Goal: Obtain resource: Download file/media

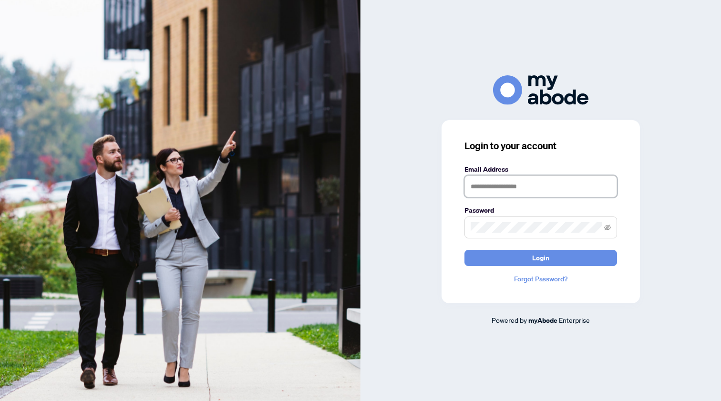
type input "**********"
click at [541, 258] on button "Login" at bounding box center [541, 258] width 153 height 16
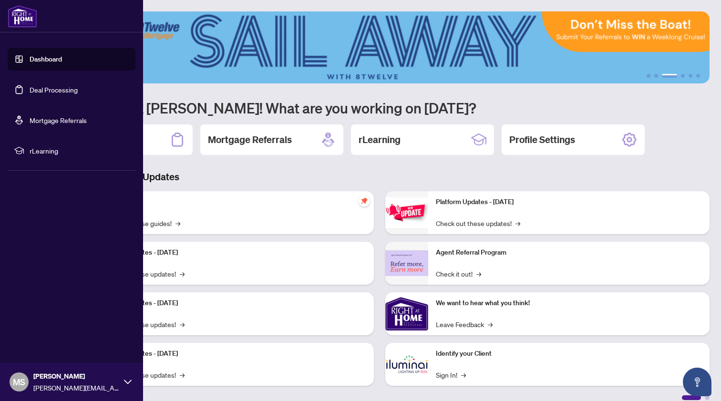
click at [46, 91] on link "Deal Processing" at bounding box center [54, 89] width 48 height 9
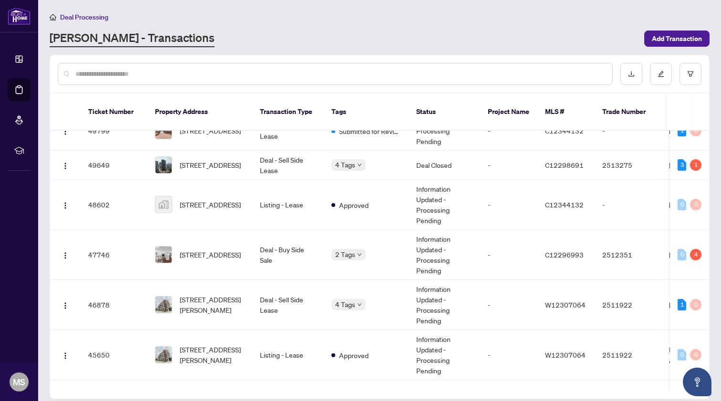
scroll to position [108, 0]
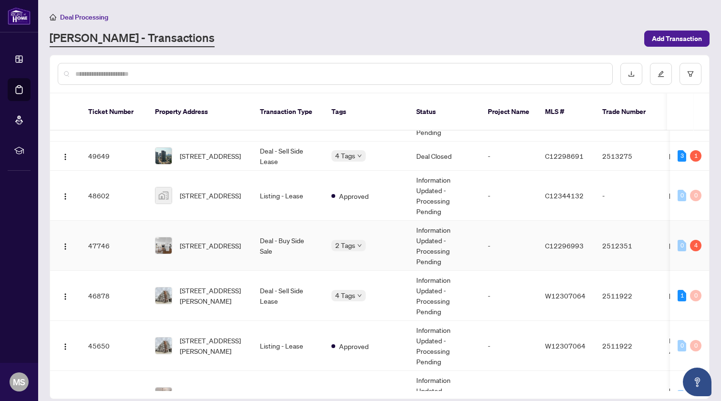
click at [302, 234] on td "Deal - Buy Side Sale" at bounding box center [288, 246] width 72 height 50
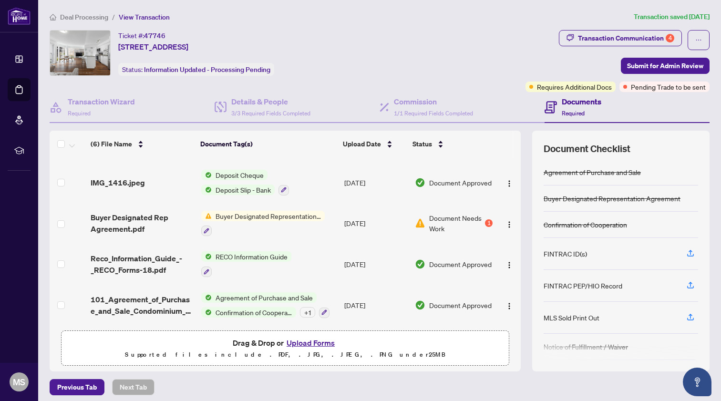
scroll to position [76, 0]
click at [625, 37] on div "Transaction Communication 4" at bounding box center [626, 38] width 96 height 15
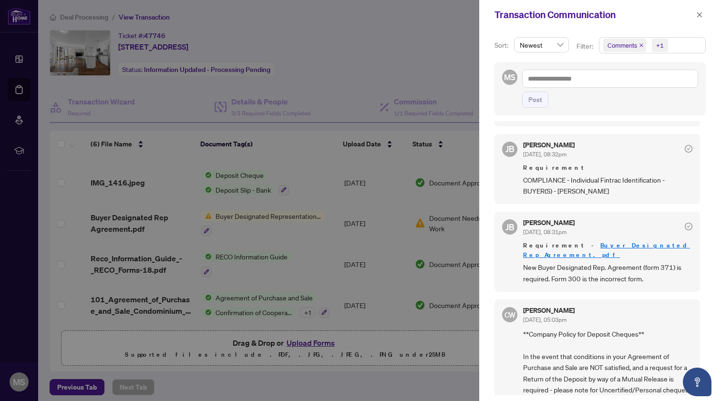
scroll to position [195, 0]
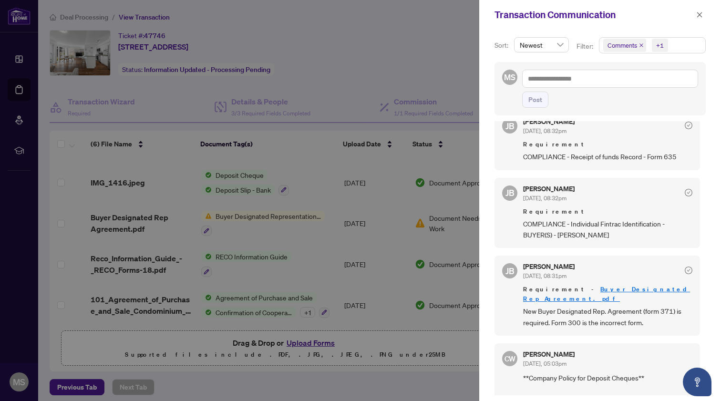
click at [604, 285] on link "Buyer Designated Rep Agreement.pdf" at bounding box center [606, 294] width 167 height 18
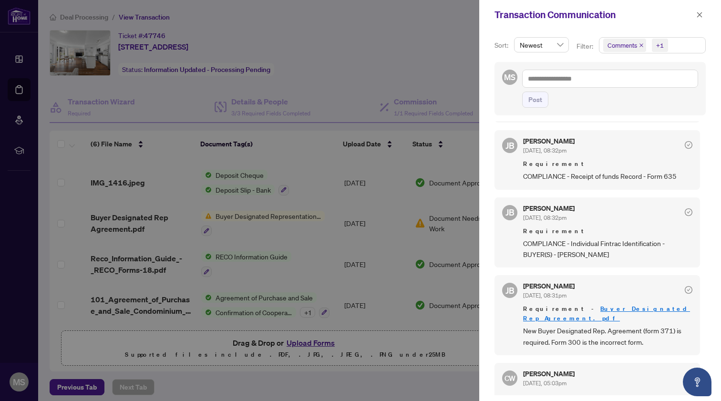
scroll to position [169, 0]
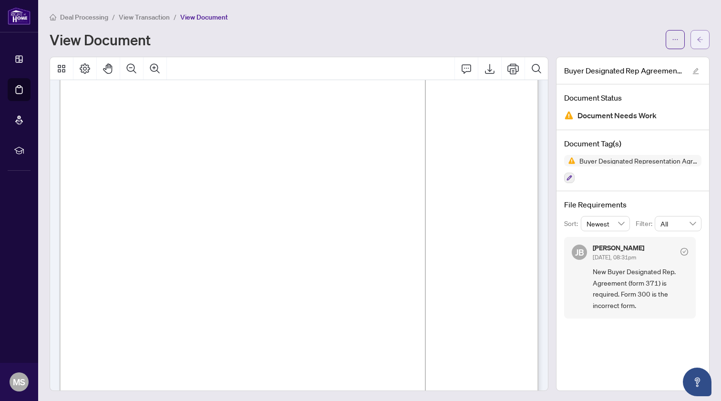
click at [701, 41] on icon "arrow-left" at bounding box center [700, 39] width 7 height 7
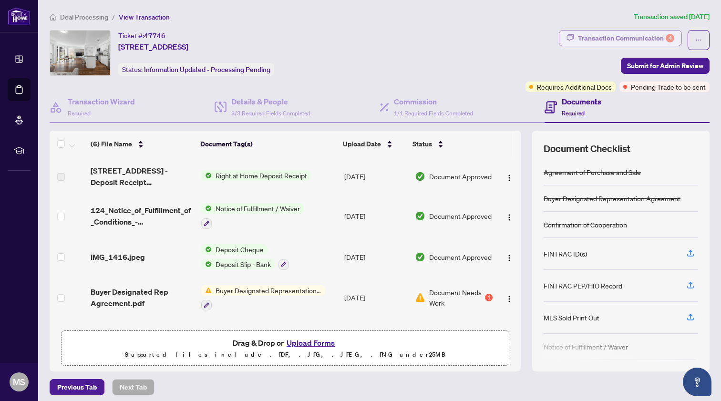
click at [659, 36] on div "Transaction Communication 4" at bounding box center [626, 38] width 96 height 15
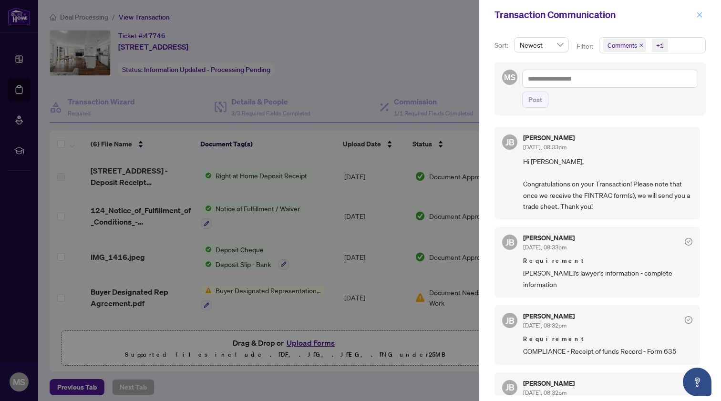
click at [697, 18] on icon "close" at bounding box center [699, 14] width 7 height 7
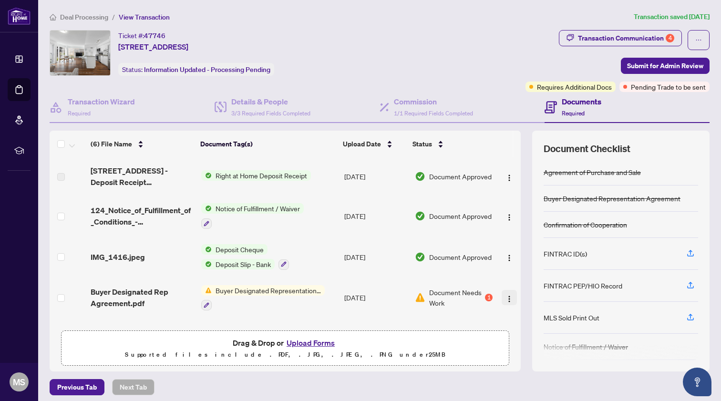
click at [506, 297] on img "button" at bounding box center [510, 299] width 8 height 8
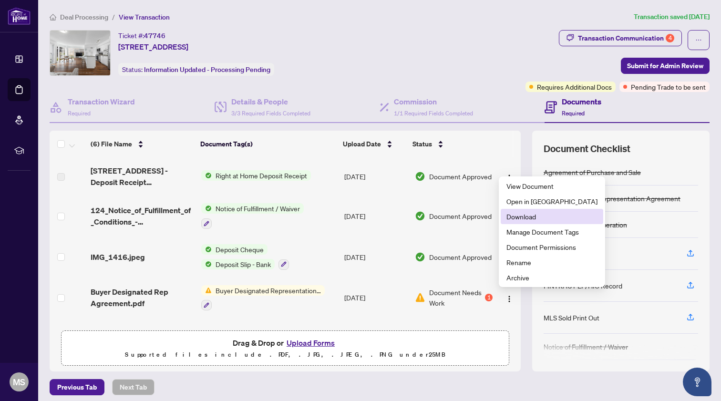
click at [532, 218] on span "Download" at bounding box center [552, 216] width 91 height 10
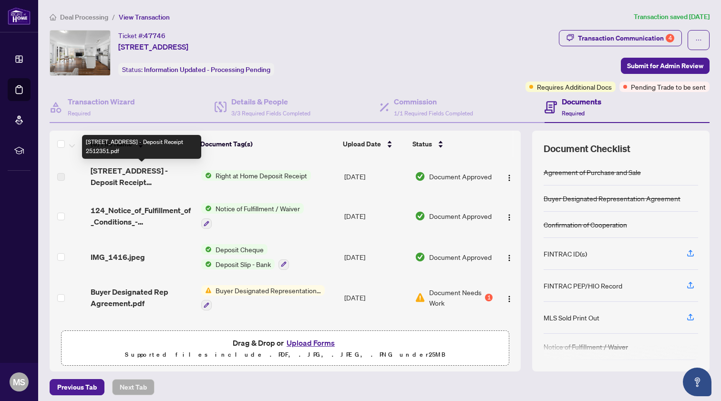
click at [152, 177] on span "2191 Yonge St 405 - Deposit Receipt 2512351.pdf" at bounding box center [142, 176] width 103 height 23
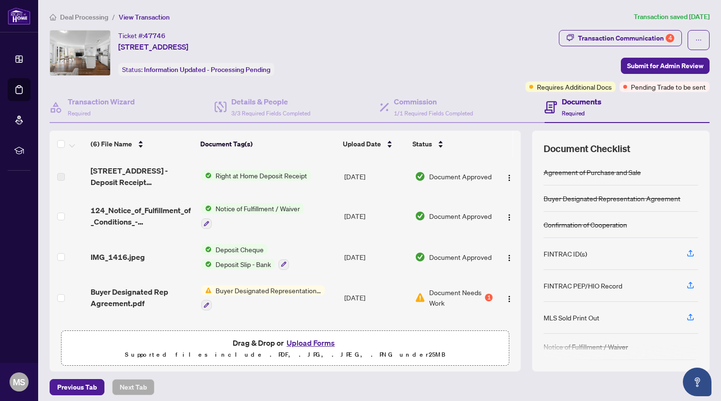
click at [251, 175] on span "Right at Home Deposit Receipt" at bounding box center [261, 175] width 99 height 10
click at [154, 176] on span "2191 Yonge St 405 - Deposit Receipt 2512351.pdf" at bounding box center [142, 176] width 103 height 23
click at [447, 179] on span "Document Approved" at bounding box center [460, 176] width 62 height 10
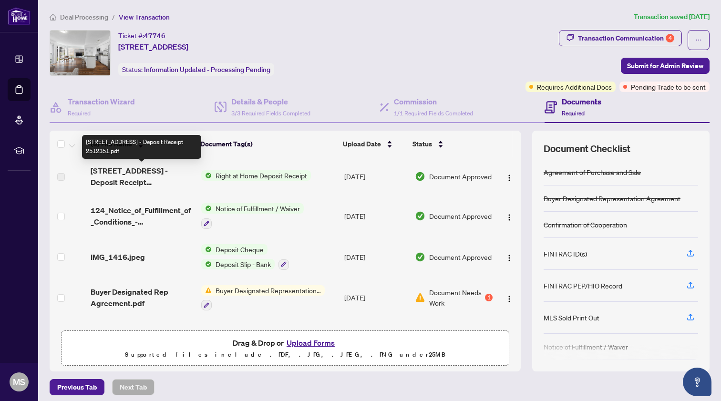
click at [105, 176] on span "2191 Yonge St 405 - Deposit Receipt 2512351.pdf" at bounding box center [142, 176] width 103 height 23
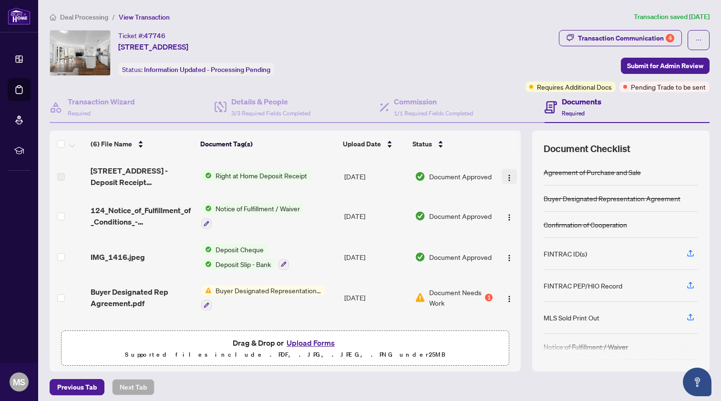
click at [510, 176] on button "button" at bounding box center [509, 176] width 15 height 15
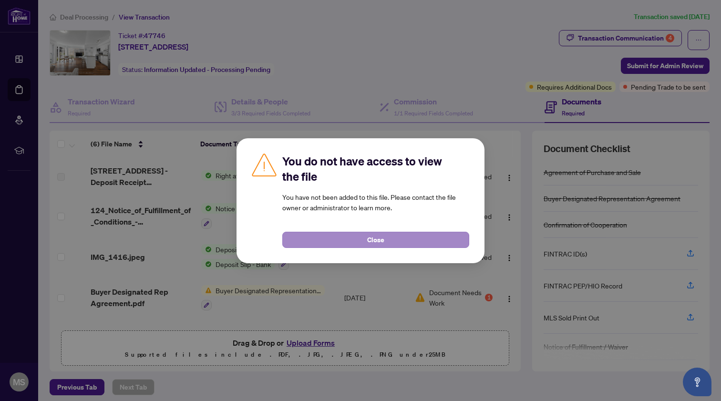
click at [385, 238] on button "Close" at bounding box center [375, 240] width 187 height 16
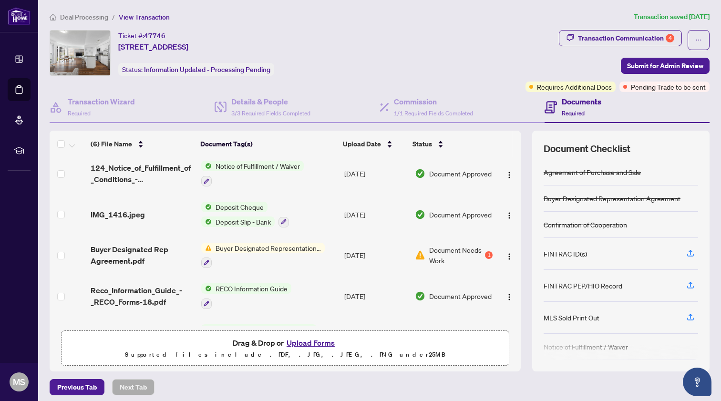
scroll to position [43, 0]
click at [128, 218] on span "IMG_1416.jpeg" at bounding box center [118, 213] width 54 height 11
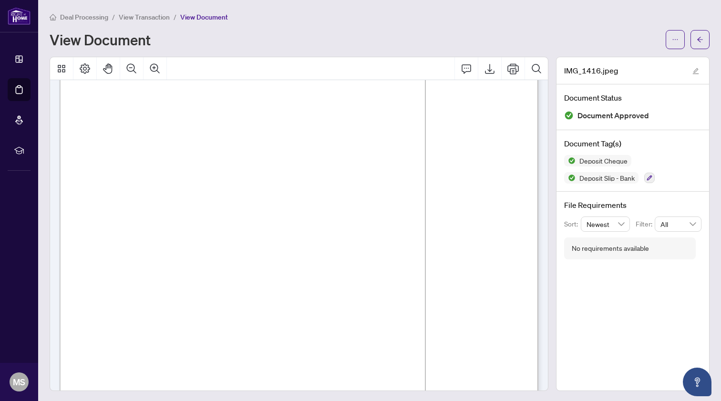
scroll to position [28, 0]
